Goal: Task Accomplishment & Management: Complete application form

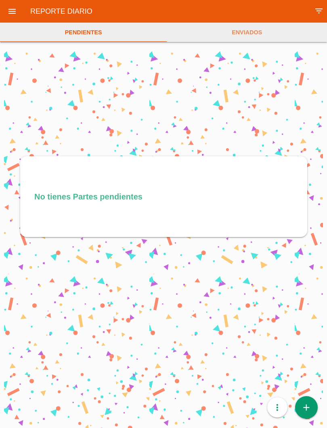
click at [306, 406] on icon "add" at bounding box center [306, 407] width 10 height 23
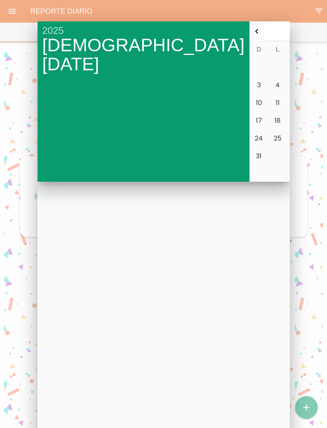
type input "[DATE]"
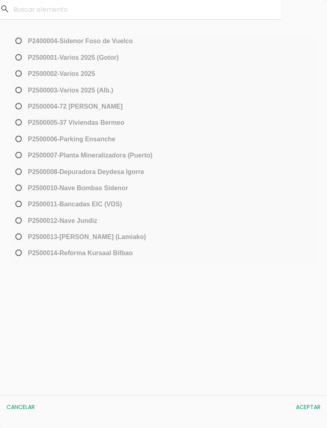
click at [18, 242] on span "P2500013-[PERSON_NAME] (Lamiako)" at bounding box center [80, 237] width 132 height 10
click at [18, 242] on input "P2500013-[PERSON_NAME] (Lamiako)" at bounding box center [16, 239] width 5 height 13
radio input "true"
click at [308, 402] on button "Aceptar" at bounding box center [308, 407] width 33 height 15
select select "96"
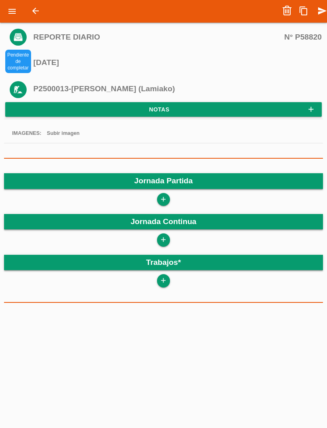
click at [170, 193] on div "add" at bounding box center [163, 199] width 319 height 13
click at [160, 196] on icon "add" at bounding box center [163, 199] width 8 height 13
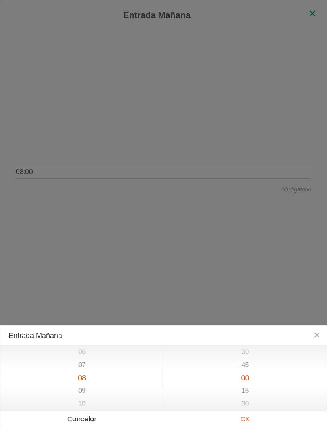
click at [250, 423] on button "OK" at bounding box center [244, 419] width 163 height 17
click at [251, 420] on button "OK" at bounding box center [244, 419] width 163 height 17
click at [251, 419] on button "OK" at bounding box center [244, 419] width 163 height 17
click at [246, 419] on button "OK" at bounding box center [244, 419] width 163 height 17
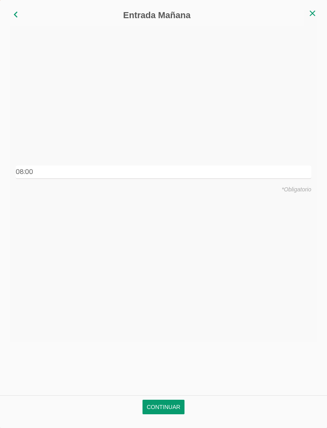
type input "08:00"
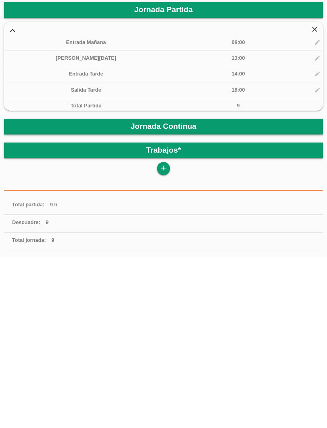
scroll to position [139, 0]
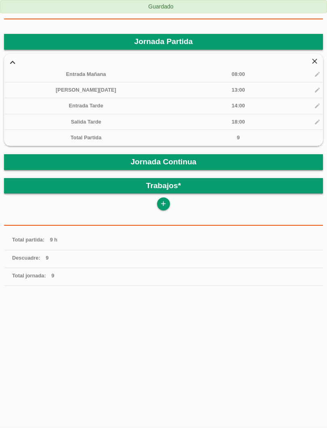
click at [167, 200] on icon "add" at bounding box center [163, 203] width 8 height 13
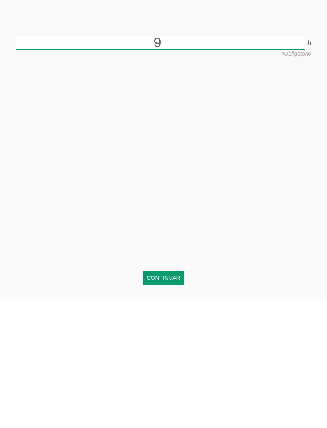
scroll to position [107, 0]
type input "9"
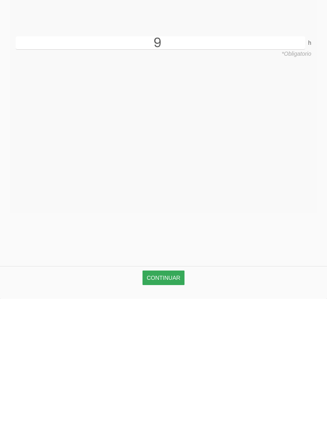
click at [175, 400] on link "Continuar" at bounding box center [164, 407] width 42 height 15
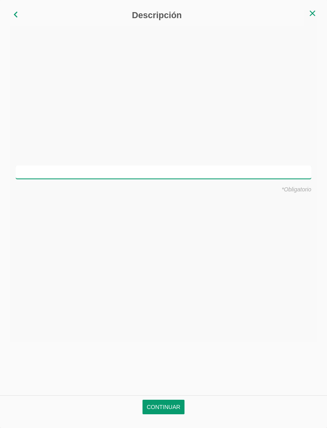
scroll to position [0, 0]
click at [184, 169] on input "text" at bounding box center [163, 172] width 295 height 13
type input "Montar hierro en cimentacion"
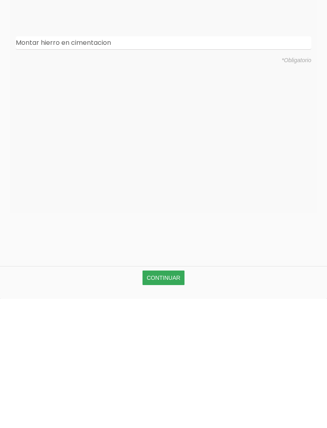
click at [174, 400] on link "Continuar" at bounding box center [164, 407] width 42 height 15
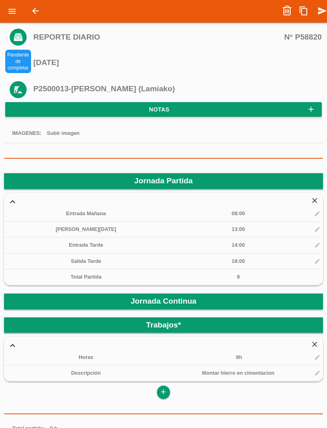
click at [324, 12] on icon "send" at bounding box center [322, 11] width 10 height 16
